Goal: Find specific page/section: Find specific page/section

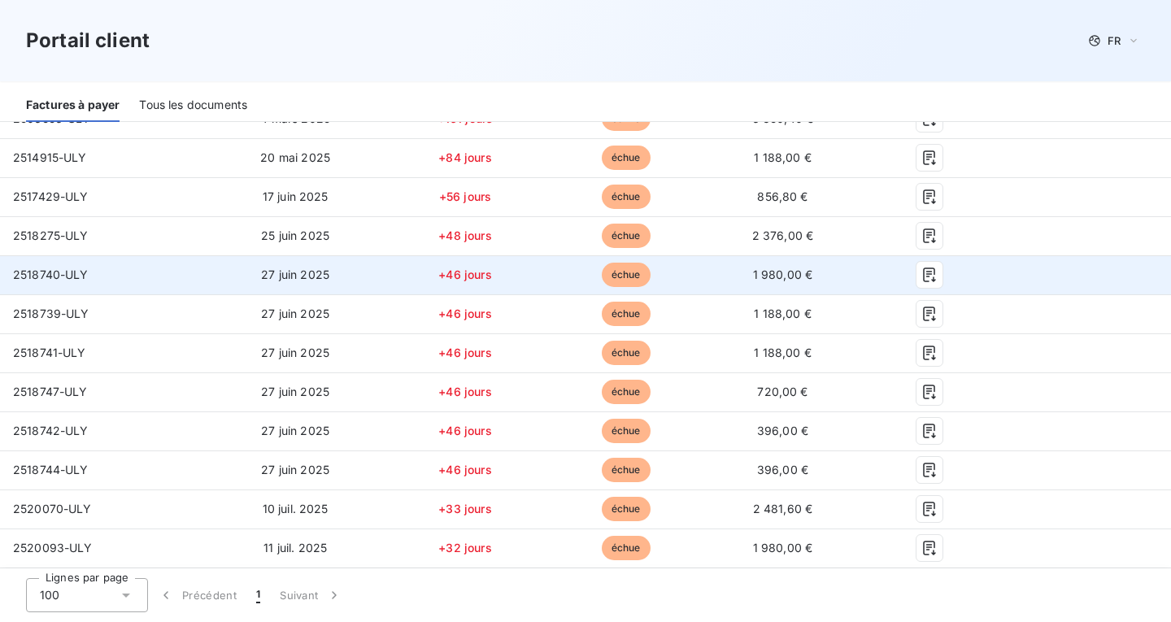
scroll to position [81, 0]
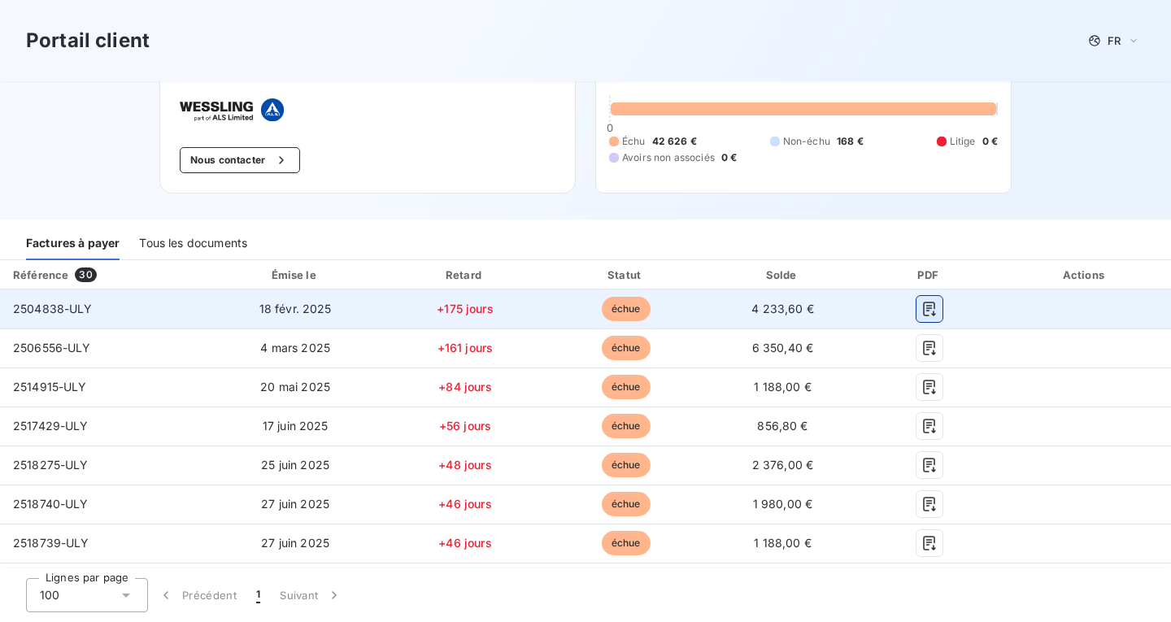
click at [923, 302] on icon "button" at bounding box center [929, 309] width 12 height 15
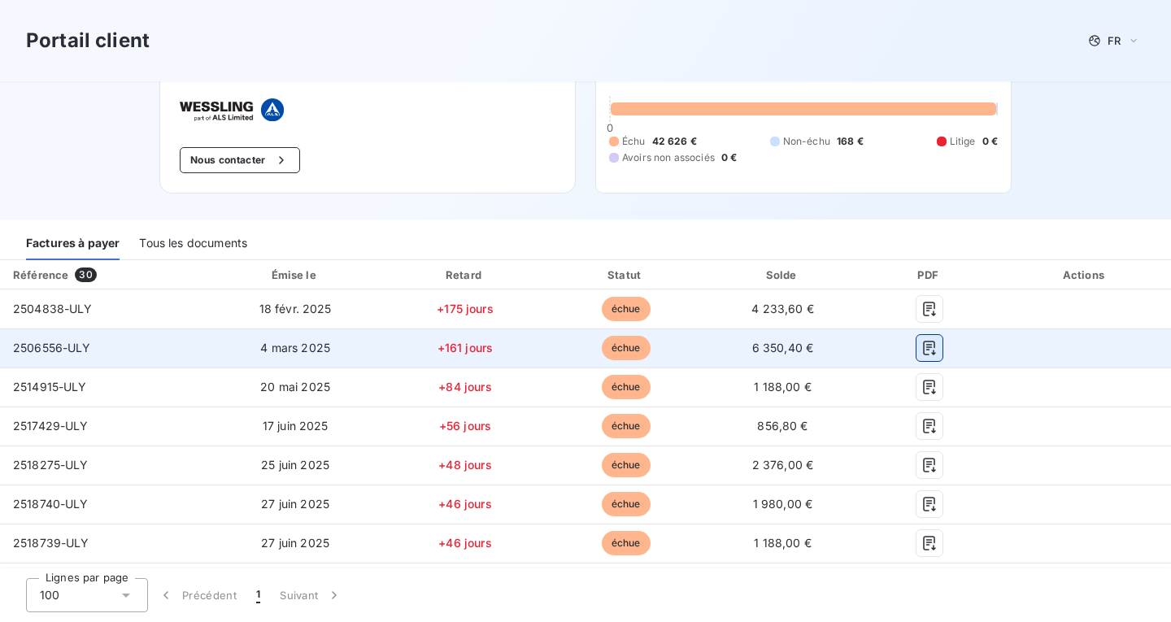
click at [918, 344] on button "button" at bounding box center [930, 348] width 26 height 26
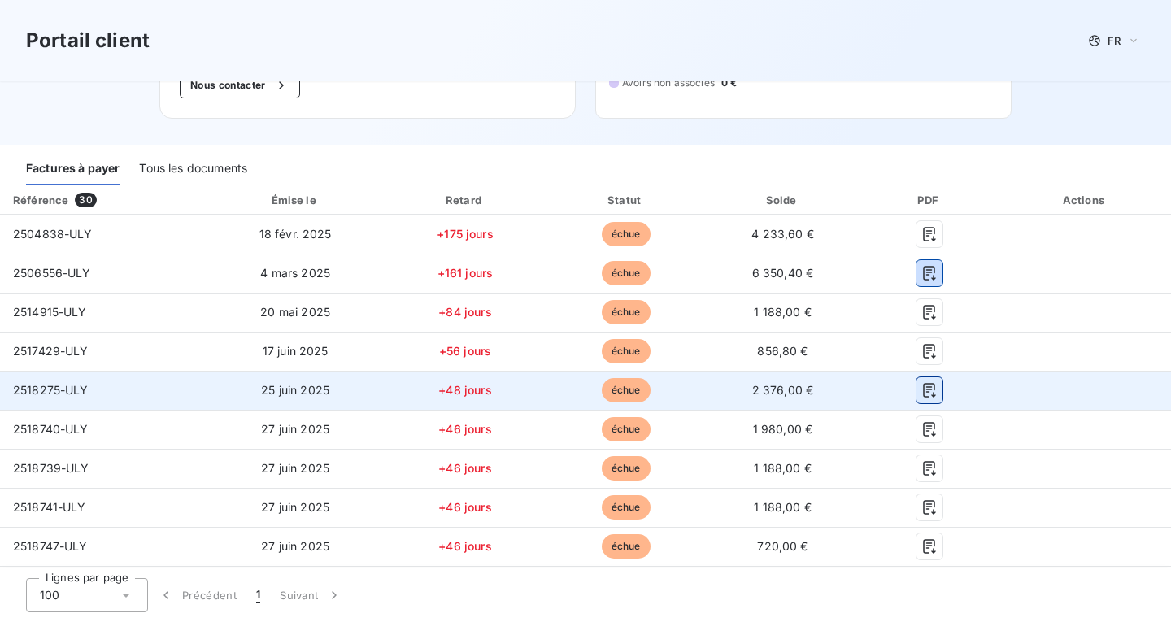
scroll to position [244, 0]
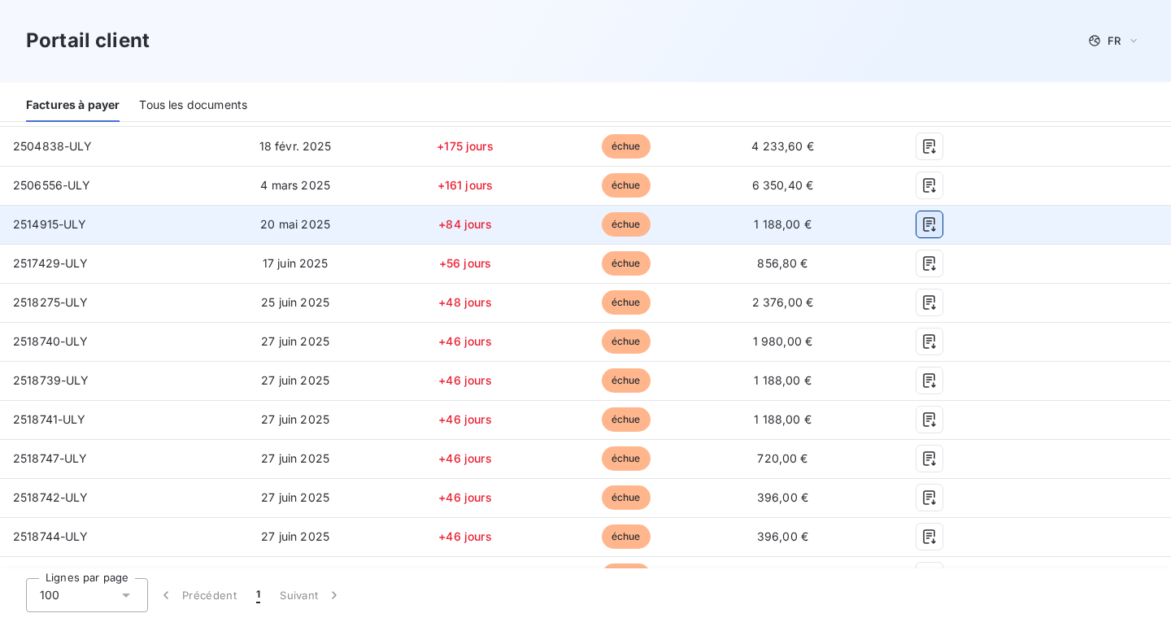
click at [922, 216] on icon "button" at bounding box center [930, 224] width 16 height 16
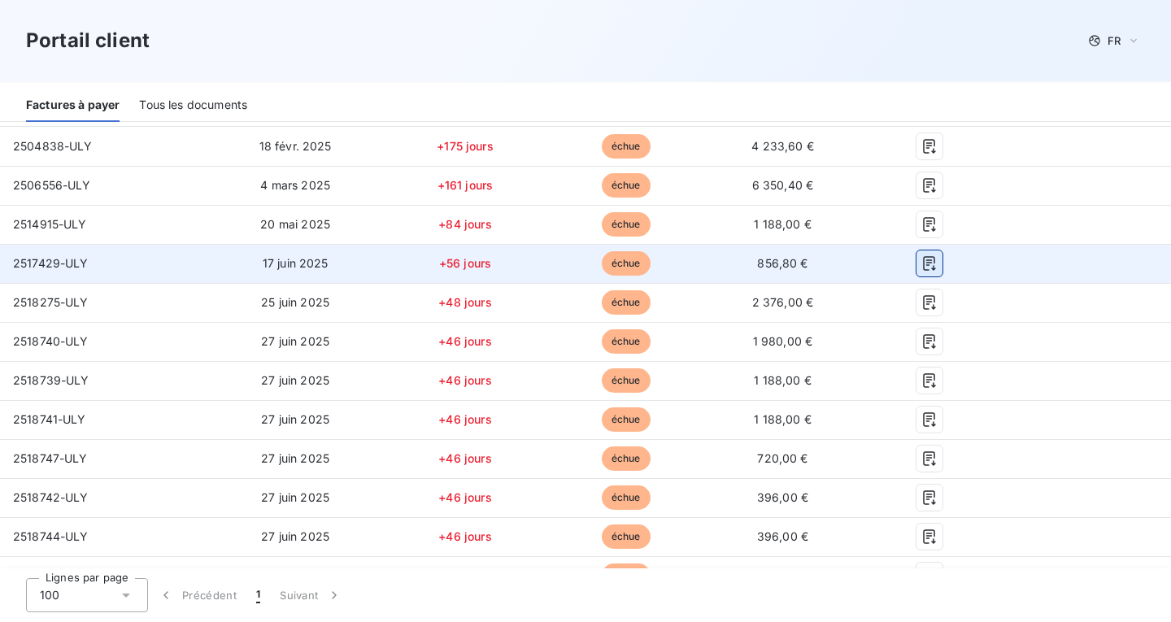
click at [922, 255] on icon "button" at bounding box center [930, 263] width 16 height 16
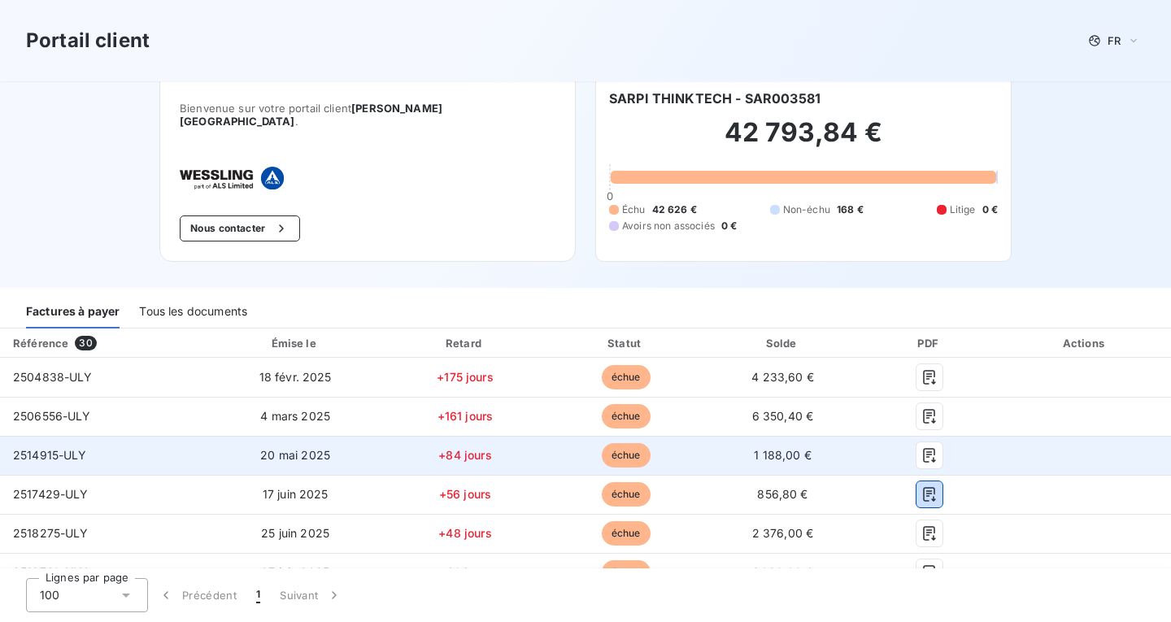
scroll to position [0, 0]
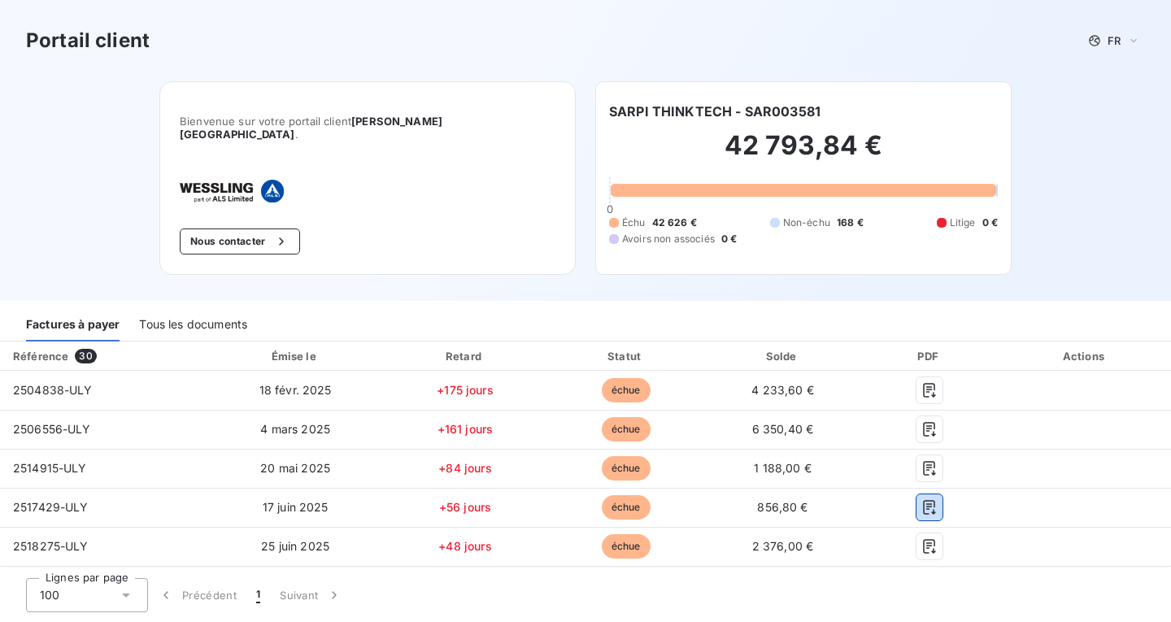
click at [189, 315] on div "Tous les documents" at bounding box center [193, 324] width 108 height 34
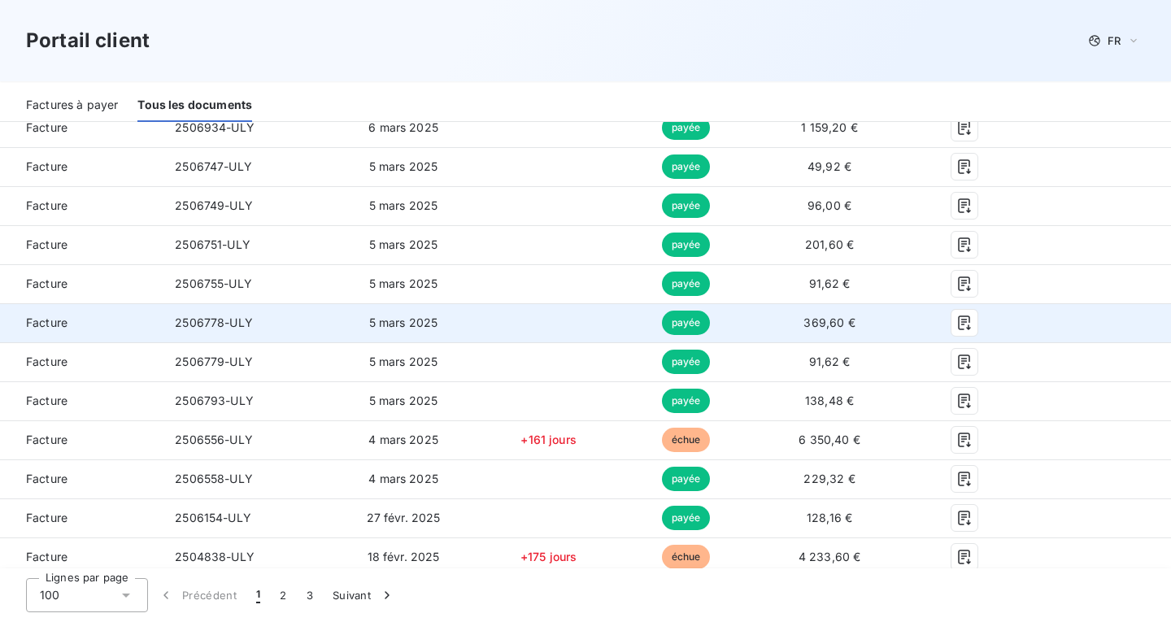
scroll to position [2774, 0]
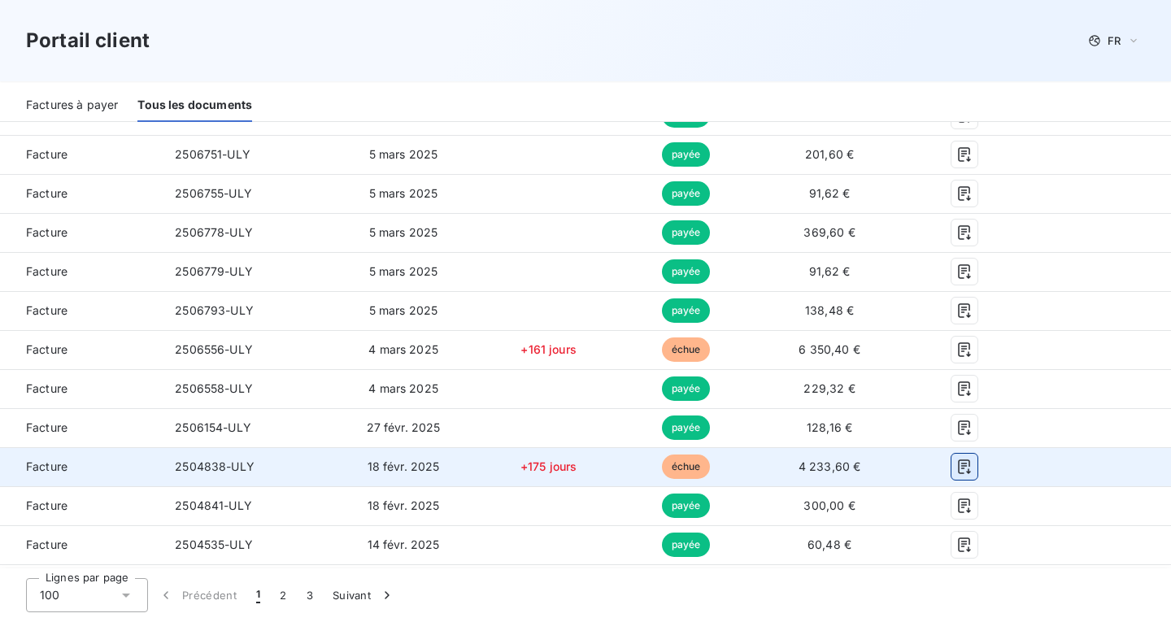
click at [957, 459] on icon "button" at bounding box center [965, 467] width 16 height 16
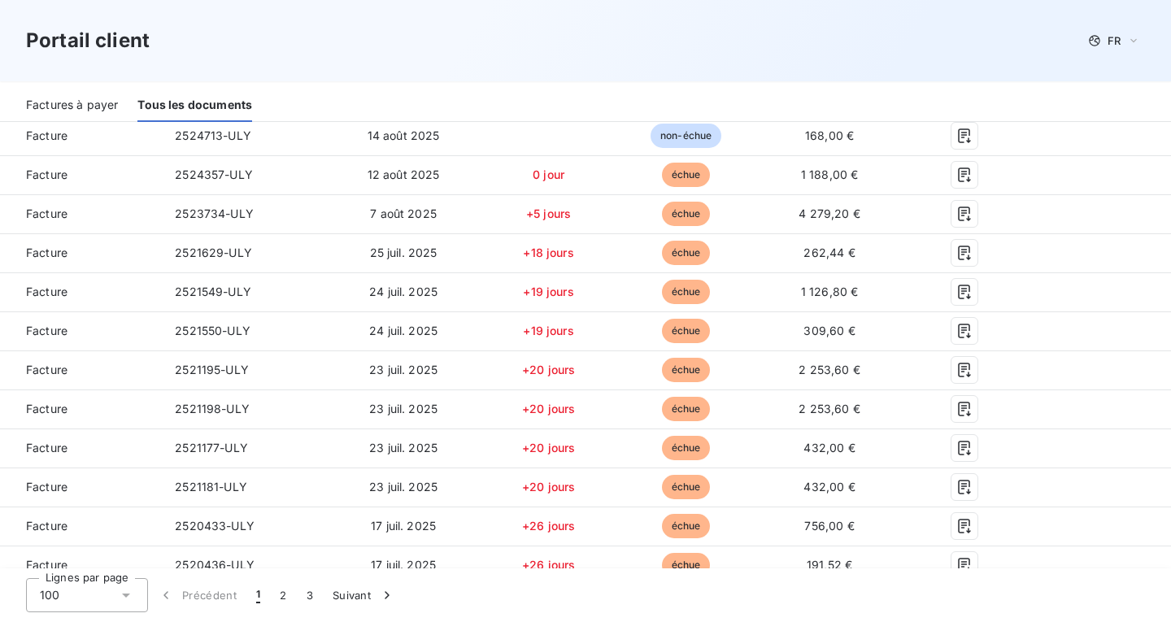
scroll to position [8, 0]
